Goal: Check status

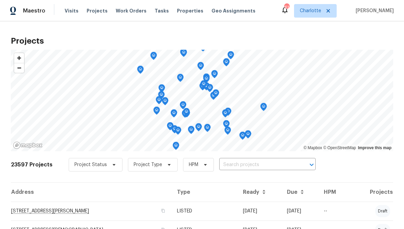
click at [252, 166] on input "text" at bounding box center [257, 165] width 77 height 10
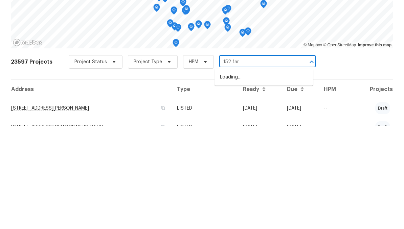
type input "152 farm"
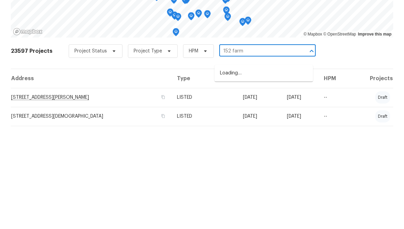
scroll to position [28, 0]
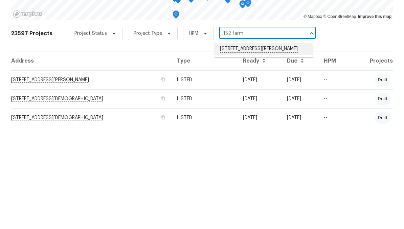
click at [265, 146] on li "[STREET_ADDRESS][PERSON_NAME]" at bounding box center [263, 151] width 98 height 11
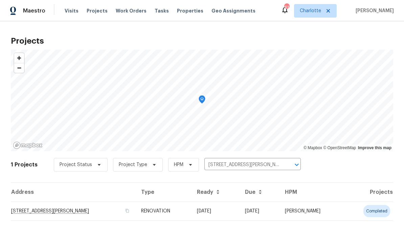
click at [136, 205] on td "[STREET_ADDRESS][PERSON_NAME]" at bounding box center [73, 210] width 125 height 19
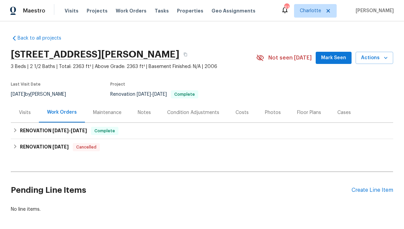
click at [243, 118] on div "Costs" at bounding box center [241, 112] width 29 height 20
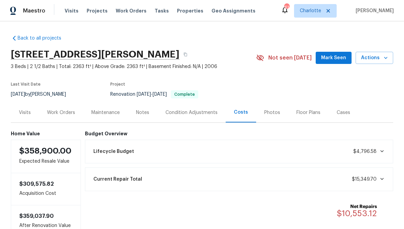
click at [95, 9] on span "Projects" at bounding box center [97, 10] width 21 height 7
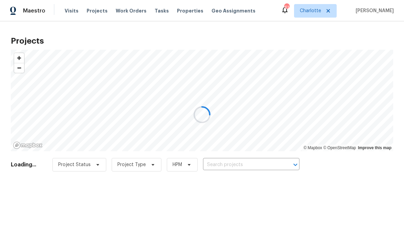
click at [252, 165] on div at bounding box center [202, 114] width 404 height 229
click at [249, 164] on div at bounding box center [202, 114] width 404 height 229
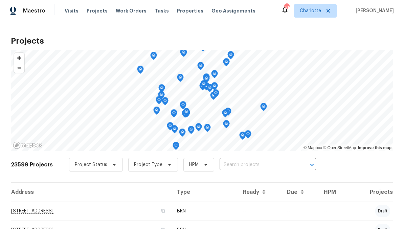
click at [249, 162] on input "text" at bounding box center [257, 165] width 77 height 10
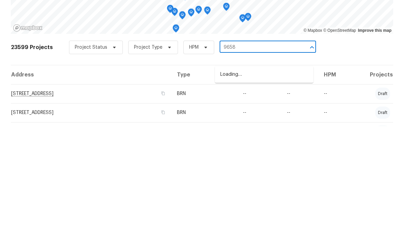
scroll to position [32, 0]
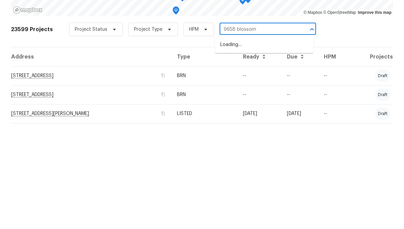
type input "9658 blossom"
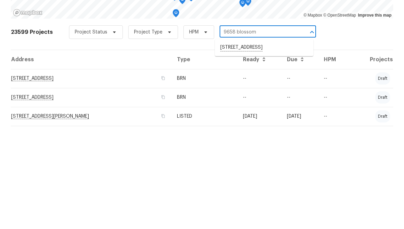
click at [286, 142] on li "[STREET_ADDRESS]" at bounding box center [264, 147] width 98 height 11
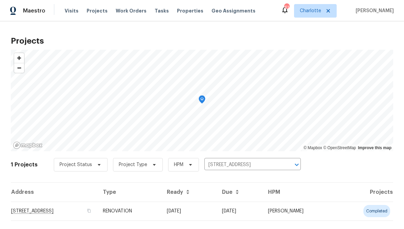
click at [216, 210] on td "[DATE]" at bounding box center [188, 210] width 55 height 19
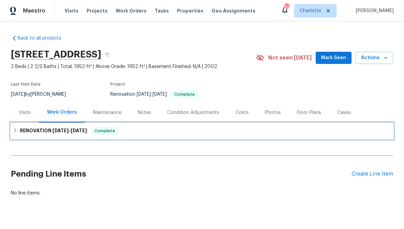
click at [29, 132] on h6 "RENOVATION [DATE] - [DATE]" at bounding box center [53, 131] width 67 height 8
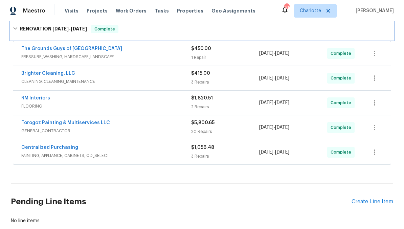
scroll to position [111, 0]
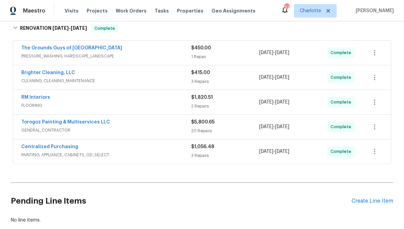
click at [99, 104] on span "FLOORING" at bounding box center [106, 105] width 170 height 7
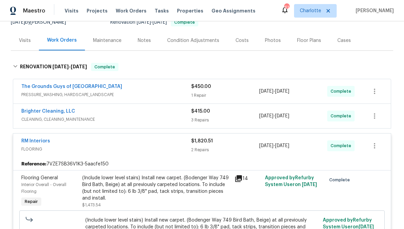
scroll to position [72, 0]
click at [235, 40] on div "Costs" at bounding box center [241, 41] width 13 height 7
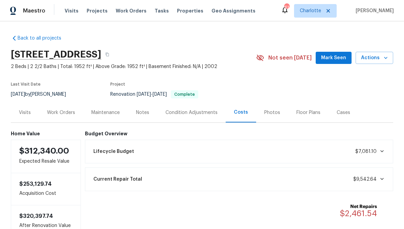
click at [95, 13] on span "Projects" at bounding box center [97, 10] width 21 height 7
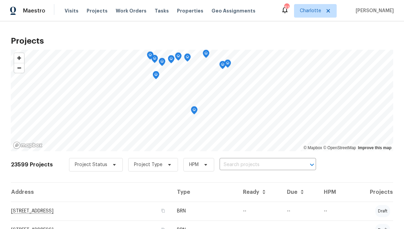
scroll to position [-1, 0]
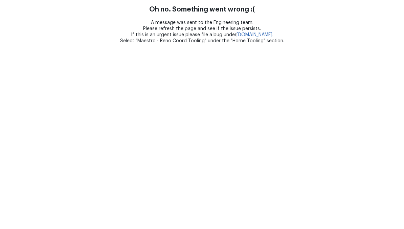
click at [145, 44] on html "Oh no. Something went wrong :( A message was sent to the Engineering team. Plea…" at bounding box center [202, 22] width 404 height 44
